Goal: Transaction & Acquisition: Book appointment/travel/reservation

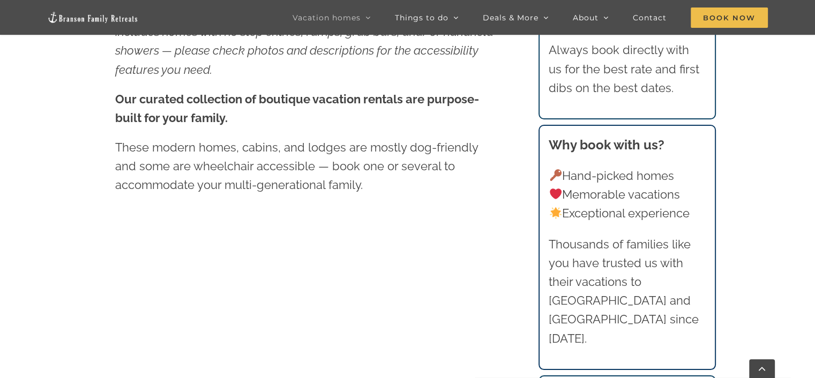
scroll to position [482, 0]
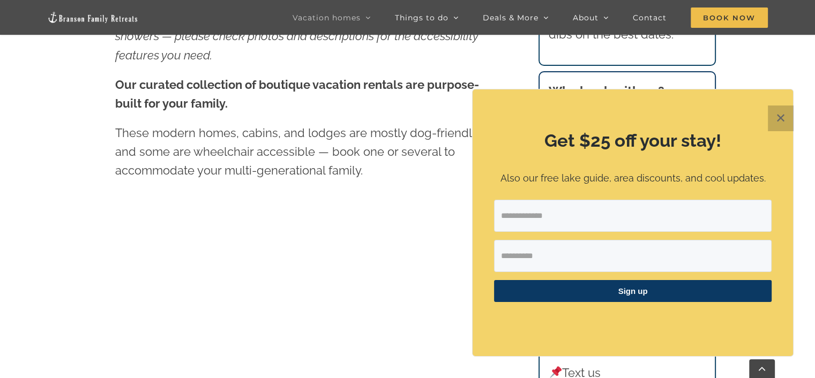
click at [775, 115] on button "✕" at bounding box center [781, 119] width 26 height 26
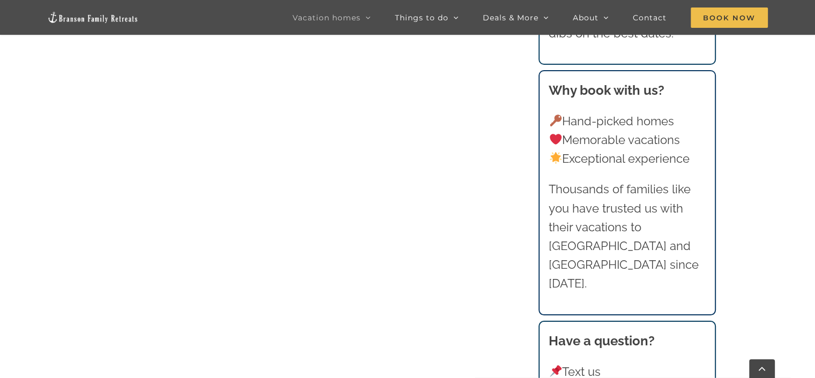
scroll to position [818, 0]
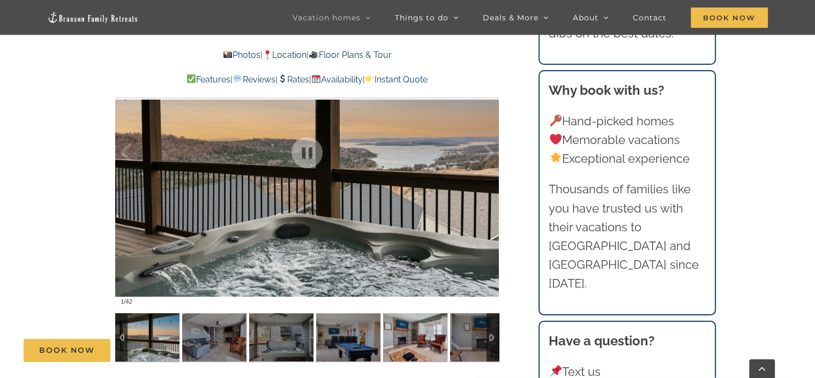
scroll to position [804, 0]
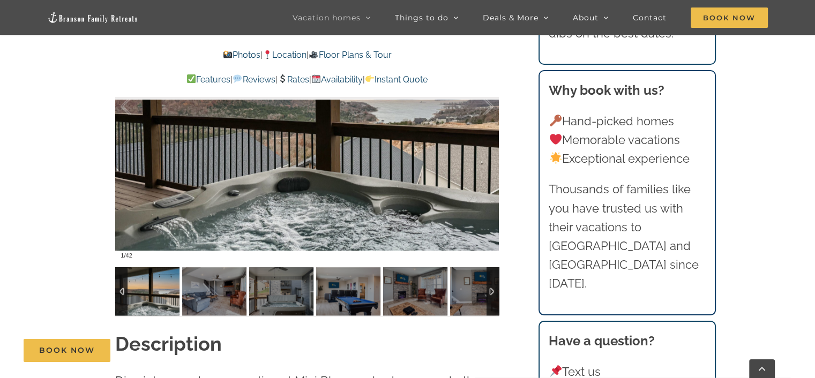
click at [153, 299] on img at bounding box center [147, 291] width 64 height 48
click at [231, 205] on div at bounding box center [307, 106] width 384 height 315
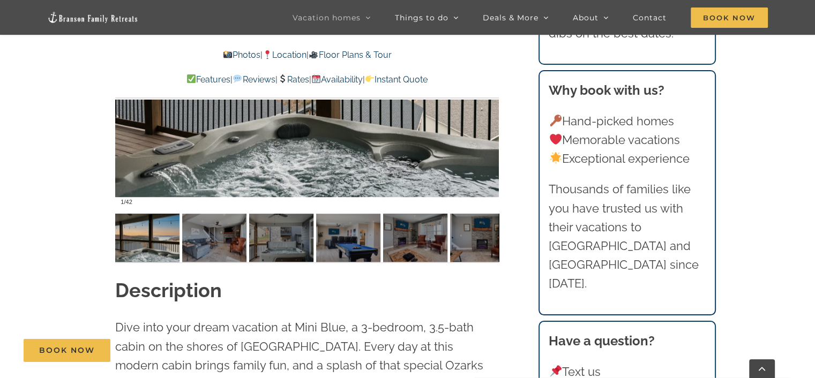
scroll to position [911, 0]
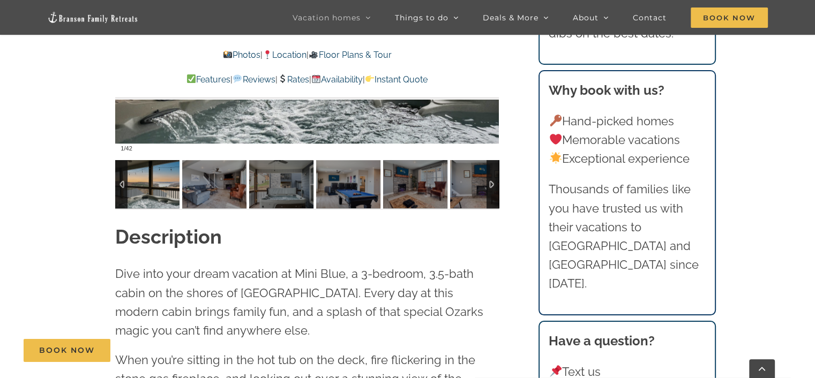
click at [152, 183] on img at bounding box center [147, 184] width 64 height 48
click at [194, 182] on img at bounding box center [214, 184] width 64 height 48
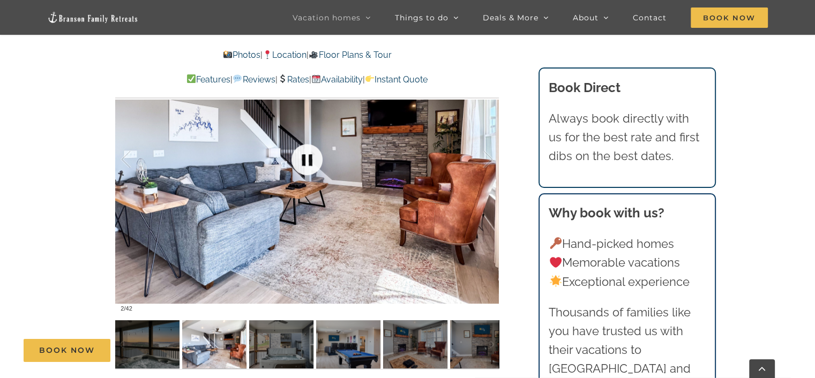
scroll to position [750, 0]
click at [274, 349] on div "Book Now" at bounding box center [416, 350] width 784 height 23
click at [344, 342] on div "Book Now" at bounding box center [416, 350] width 784 height 23
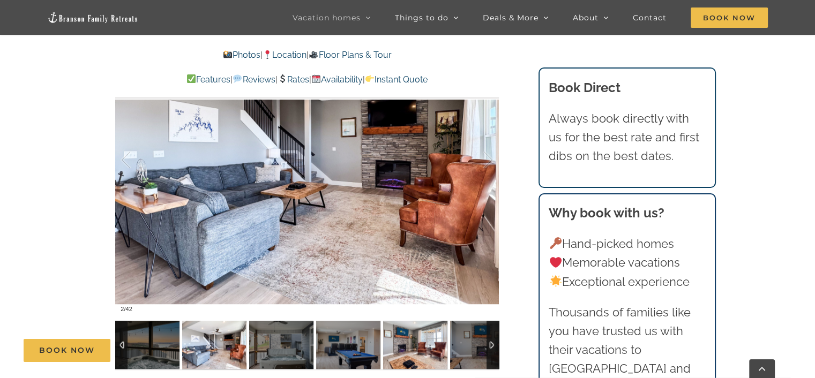
click at [423, 332] on img at bounding box center [415, 345] width 64 height 48
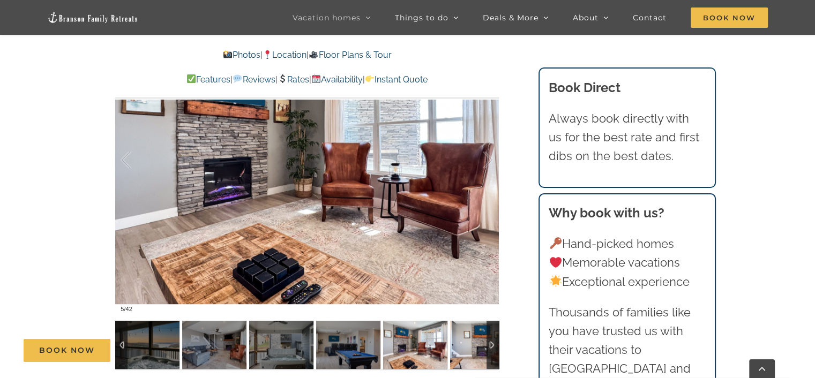
click at [467, 336] on img at bounding box center [482, 345] width 64 height 48
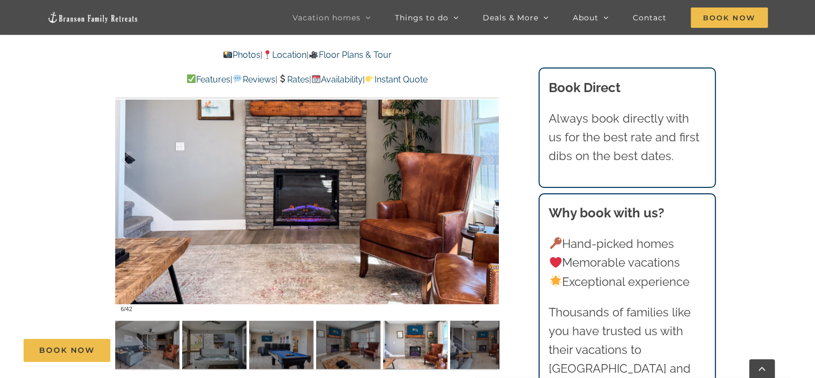
click at [490, 348] on div "Book Now" at bounding box center [416, 350] width 784 height 23
click at [492, 347] on div "Book Now" at bounding box center [416, 350] width 784 height 23
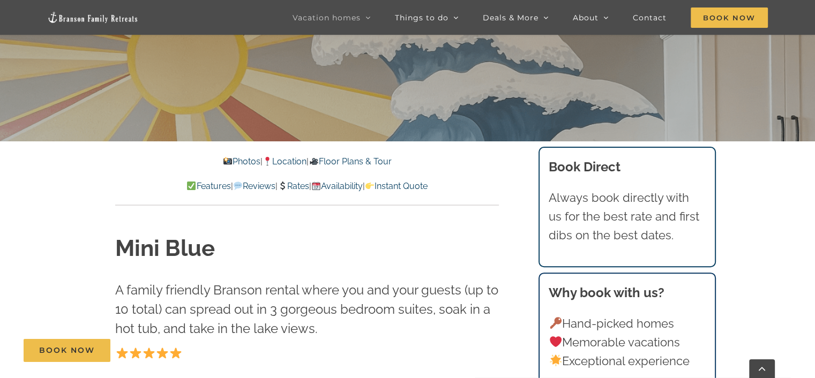
scroll to position [0, 0]
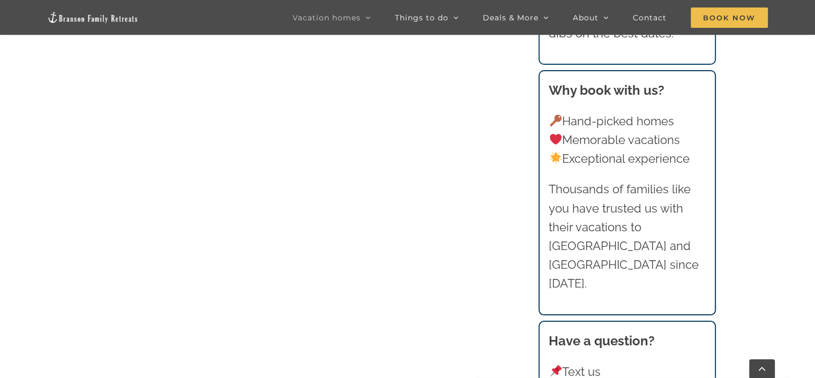
scroll to position [1232, 0]
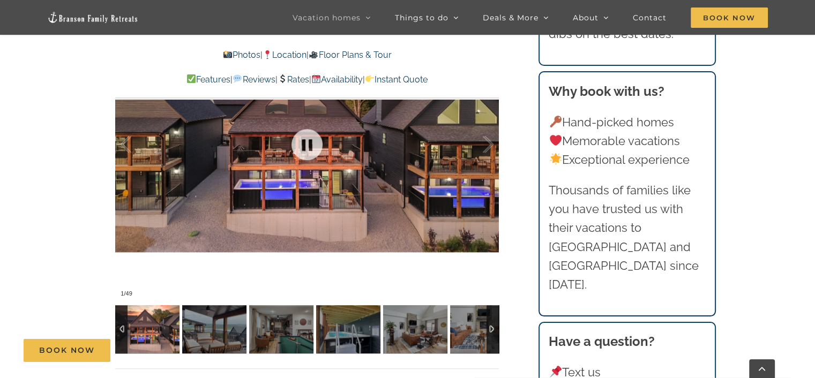
scroll to position [804, 0]
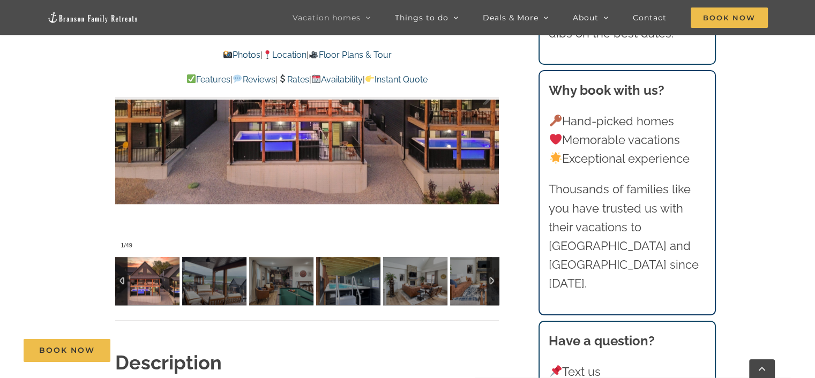
click at [159, 287] on img at bounding box center [147, 281] width 64 height 48
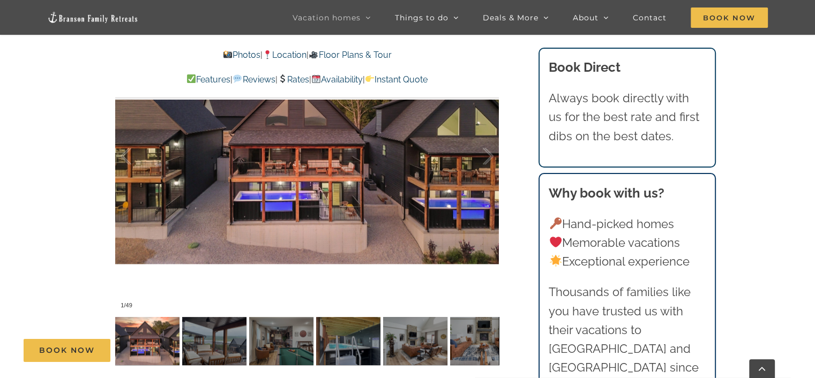
scroll to position [696, 0]
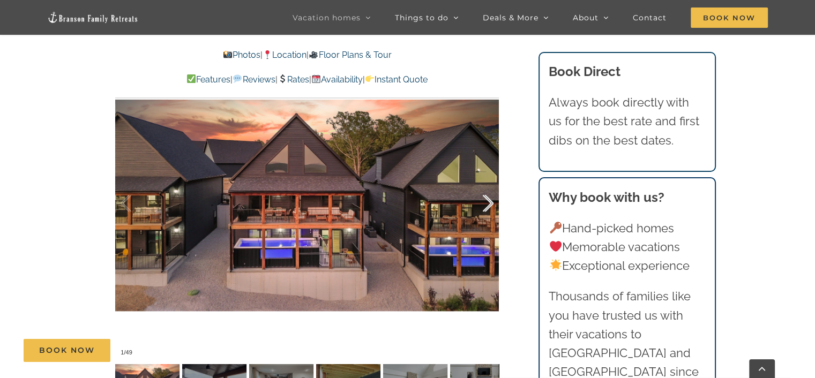
click at [489, 203] on div at bounding box center [476, 203] width 33 height 66
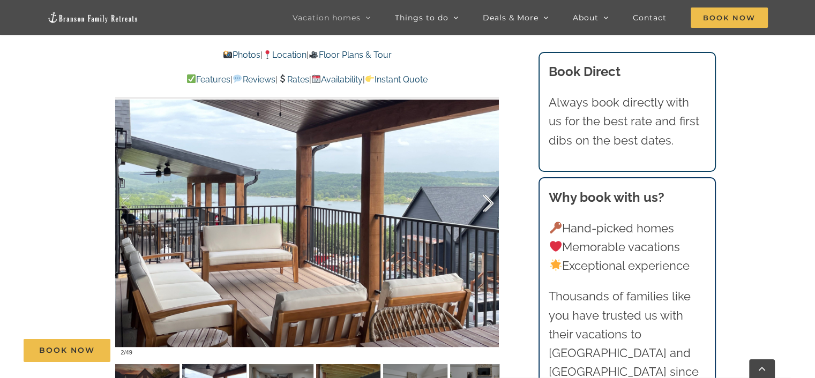
click at [489, 203] on div at bounding box center [476, 203] width 33 height 66
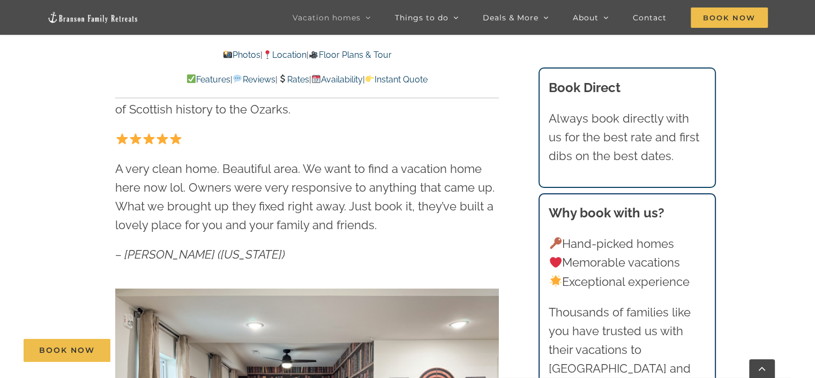
scroll to position [375, 0]
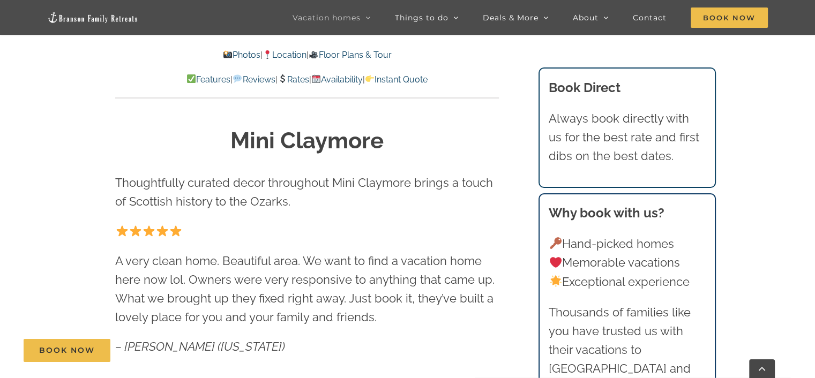
click at [364, 53] on link "Floor Plans & Tour" at bounding box center [350, 55] width 83 height 10
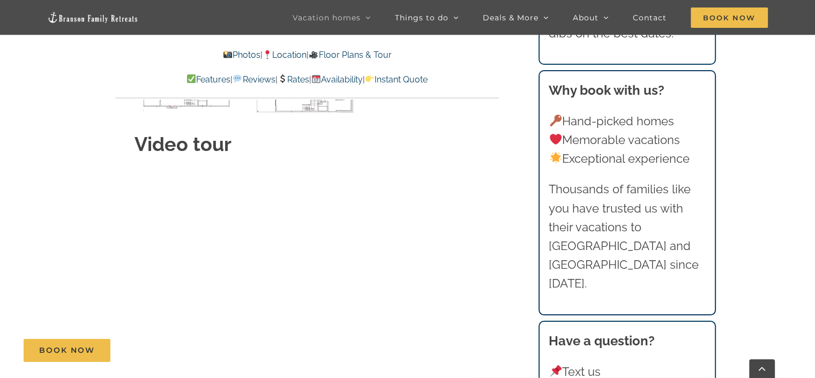
scroll to position [3945, 0]
